Goal: Task Accomplishment & Management: Manage account settings

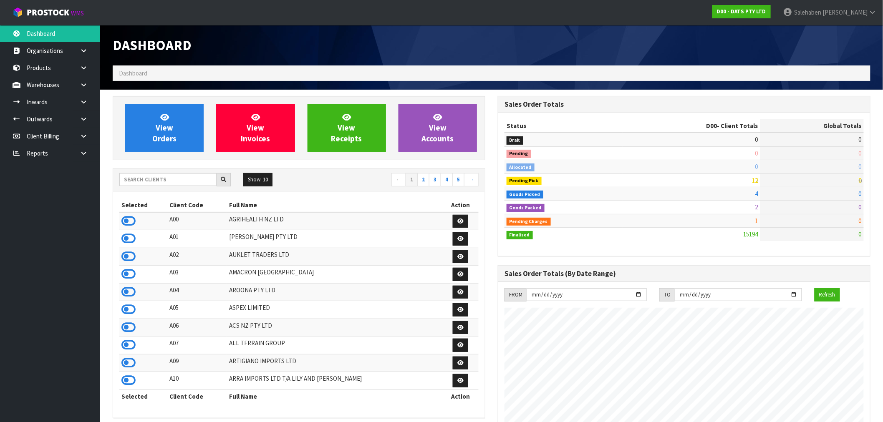
scroll to position [632, 385]
click at [160, 181] on input "text" at bounding box center [167, 179] width 97 height 13
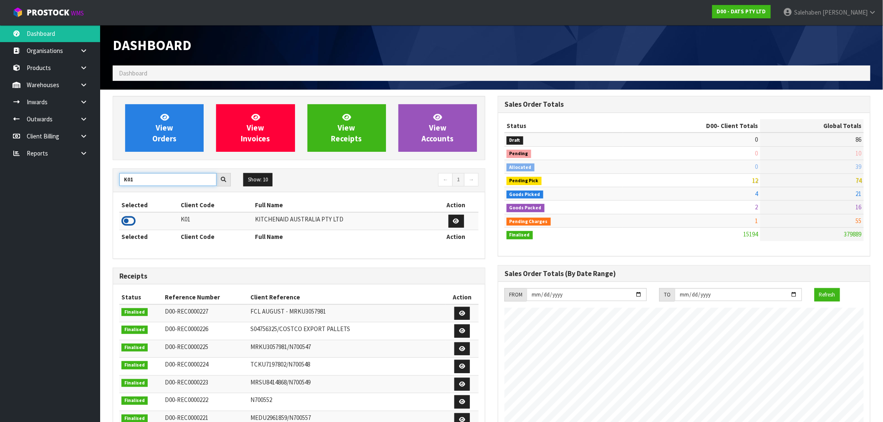
type input "K01"
click at [124, 220] on icon at bounding box center [128, 221] width 14 height 13
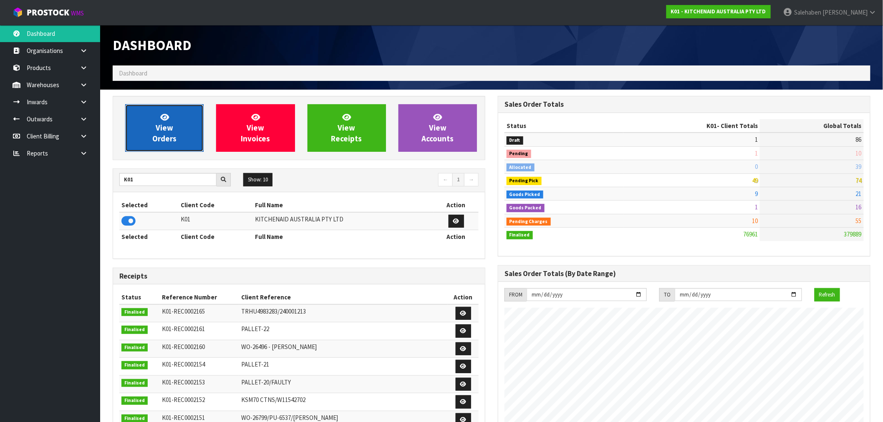
click at [155, 133] on span "View Orders" at bounding box center [164, 127] width 24 height 31
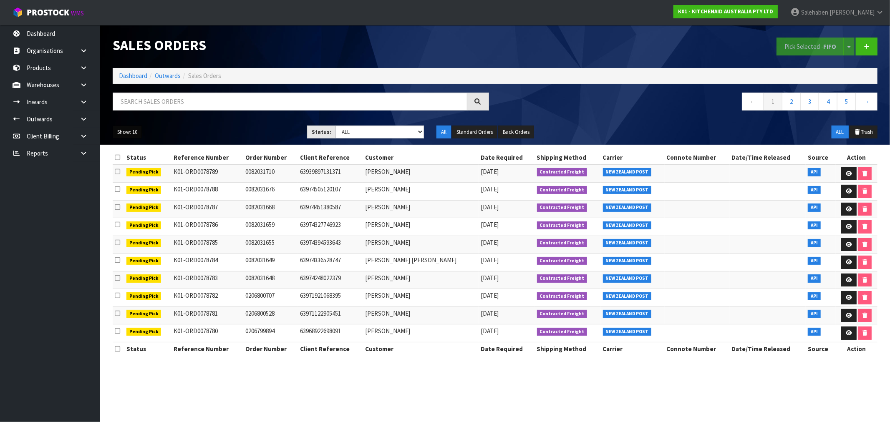
click at [128, 132] on button "Show: 10" at bounding box center [127, 132] width 29 height 13
click at [125, 185] on link "50" at bounding box center [146, 181] width 66 height 11
click at [488, 129] on button "Standard Orders" at bounding box center [474, 132] width 45 height 13
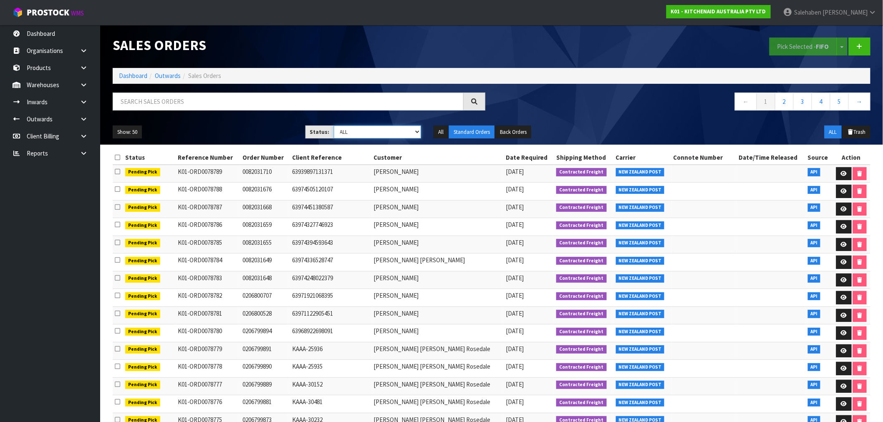
click at [359, 130] on select "Draft Pending Allocated Pending Pick Goods Picked Goods Packed Pending Charges …" at bounding box center [378, 132] width 88 height 13
select select "string:3"
click at [334, 126] on select "Draft Pending Allocated Pending Pick Goods Picked Goods Packed Pending Charges …" at bounding box center [378, 132] width 88 height 13
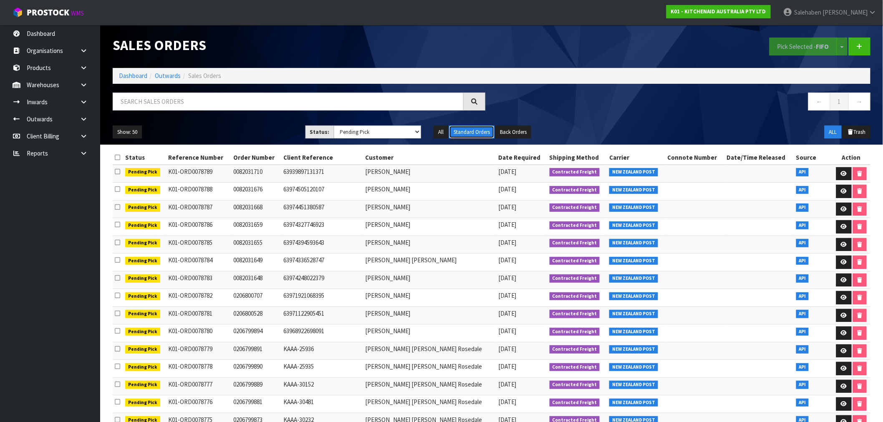
click at [475, 131] on button "Standard Orders" at bounding box center [471, 132] width 45 height 13
click at [135, 74] on link "Dashboard" at bounding box center [133, 76] width 28 height 8
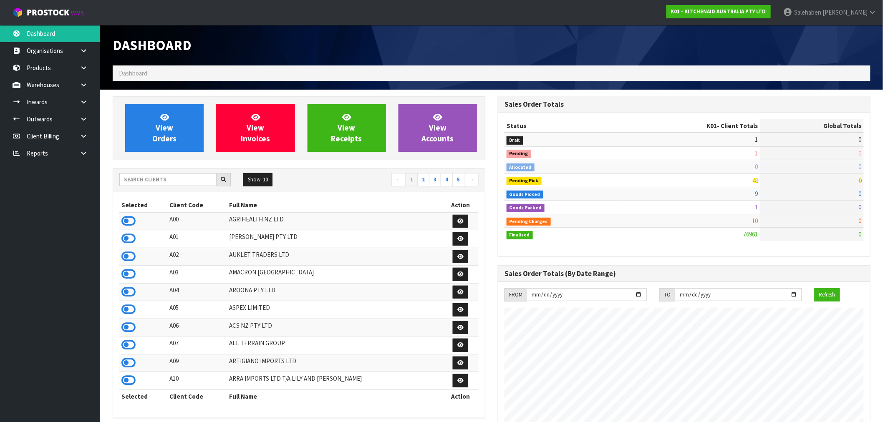
scroll to position [632, 385]
click at [157, 126] on span "View Orders" at bounding box center [164, 127] width 24 height 31
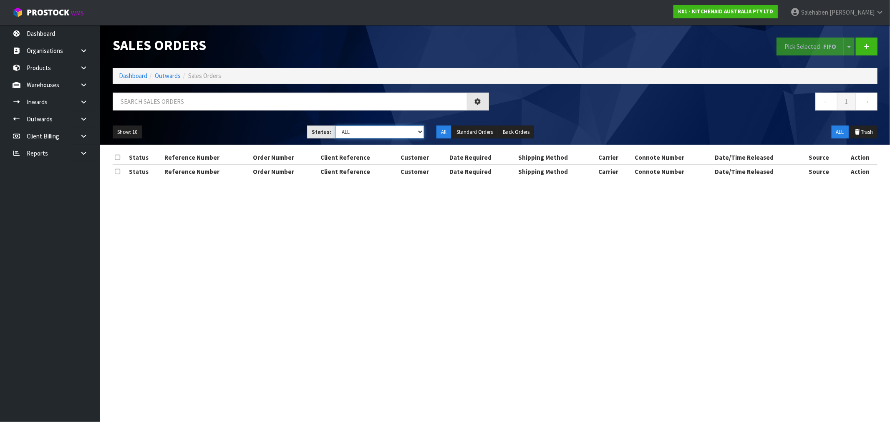
click at [372, 133] on select "Draft Pending Allocated Pending Pick Goods Picked Goods Packed Pending Charges …" at bounding box center [379, 132] width 88 height 13
click at [335, 126] on select "Draft Pending Allocated Pending Pick Goods Picked Goods Packed Pending Charges …" at bounding box center [379, 132] width 88 height 13
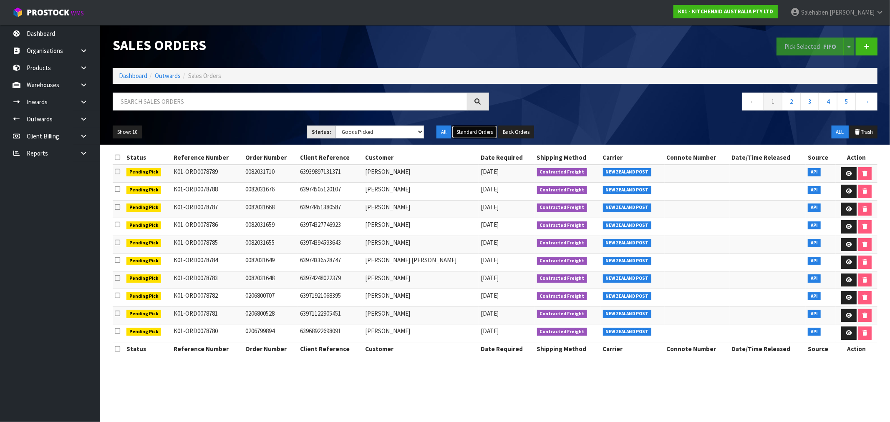
click at [473, 130] on button "Standard Orders" at bounding box center [474, 132] width 45 height 13
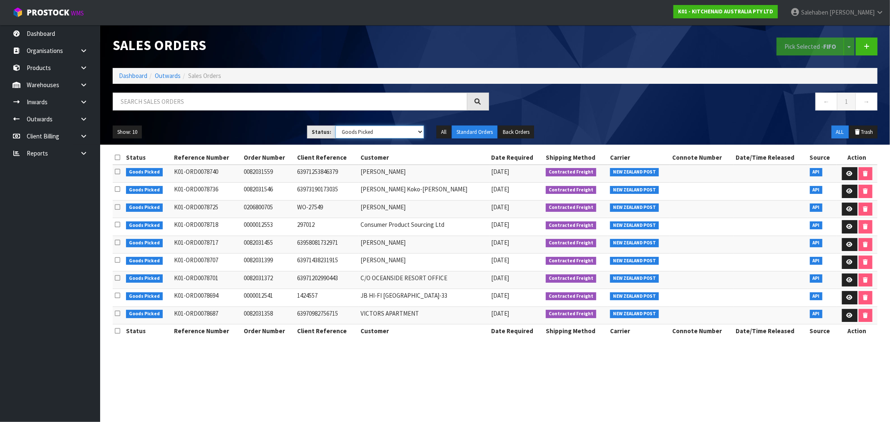
click at [379, 133] on select "Draft Pending Allocated Pending Pick Goods Picked Goods Packed Pending Charges …" at bounding box center [379, 132] width 88 height 13
select select "string:3"
click at [335, 126] on select "Draft Pending Allocated Pending Pick Goods Picked Goods Packed Pending Charges …" at bounding box center [379, 132] width 88 height 13
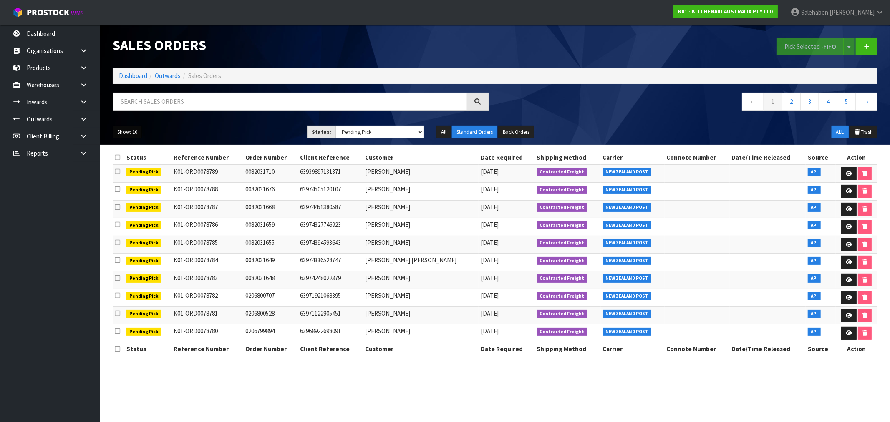
click at [133, 130] on button "Show: 10" at bounding box center [127, 132] width 29 height 13
click at [123, 181] on link "50" at bounding box center [146, 181] width 66 height 11
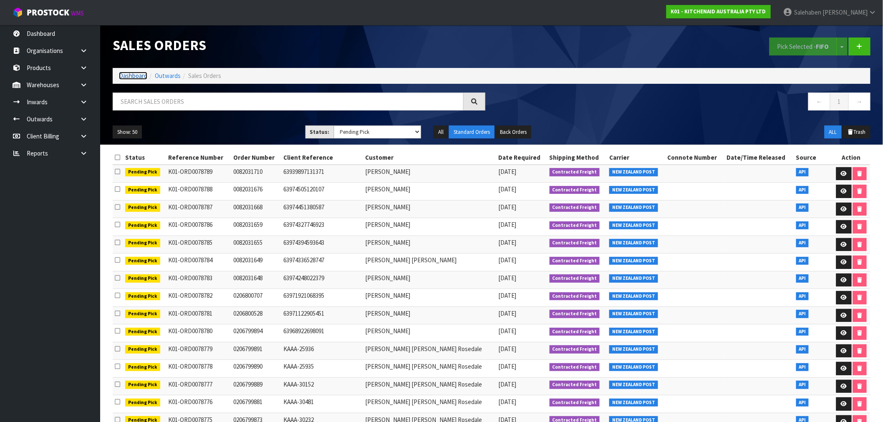
click at [138, 74] on link "Dashboard" at bounding box center [133, 76] width 28 height 8
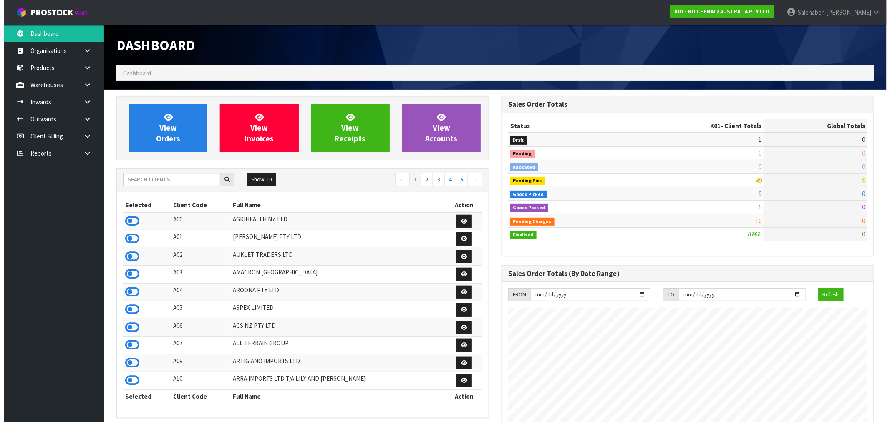
scroll to position [632, 385]
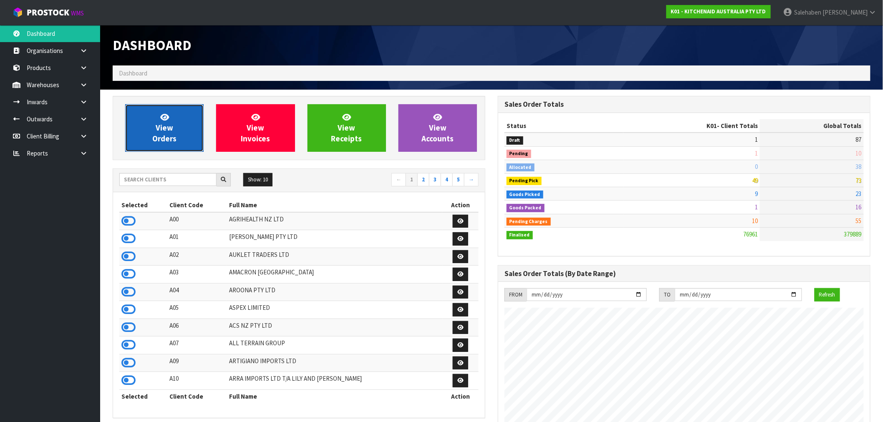
click at [149, 132] on link "View Orders" at bounding box center [164, 128] width 78 height 48
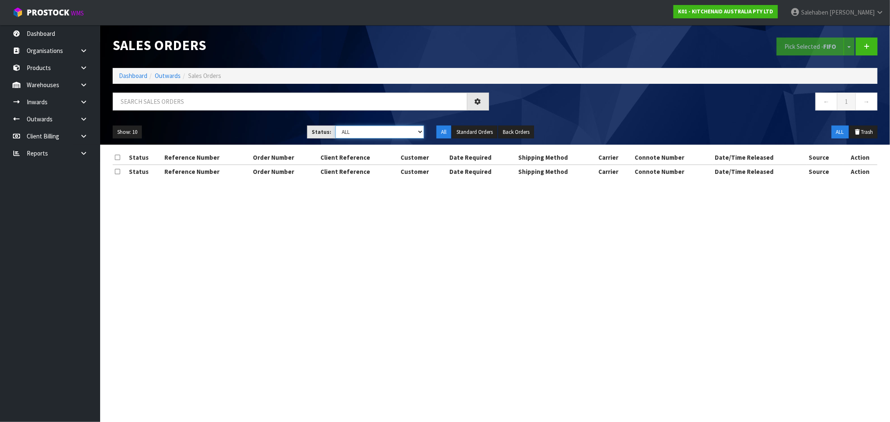
click at [364, 132] on select "Draft Pending Allocated Pending Pick Goods Picked Goods Packed Pending Charges …" at bounding box center [379, 132] width 88 height 13
select select "string:0"
click at [335, 126] on select "Draft Pending Allocated Pending Pick Goods Picked Goods Packed Pending Charges …" at bounding box center [379, 132] width 88 height 13
